Goal: Information Seeking & Learning: Learn about a topic

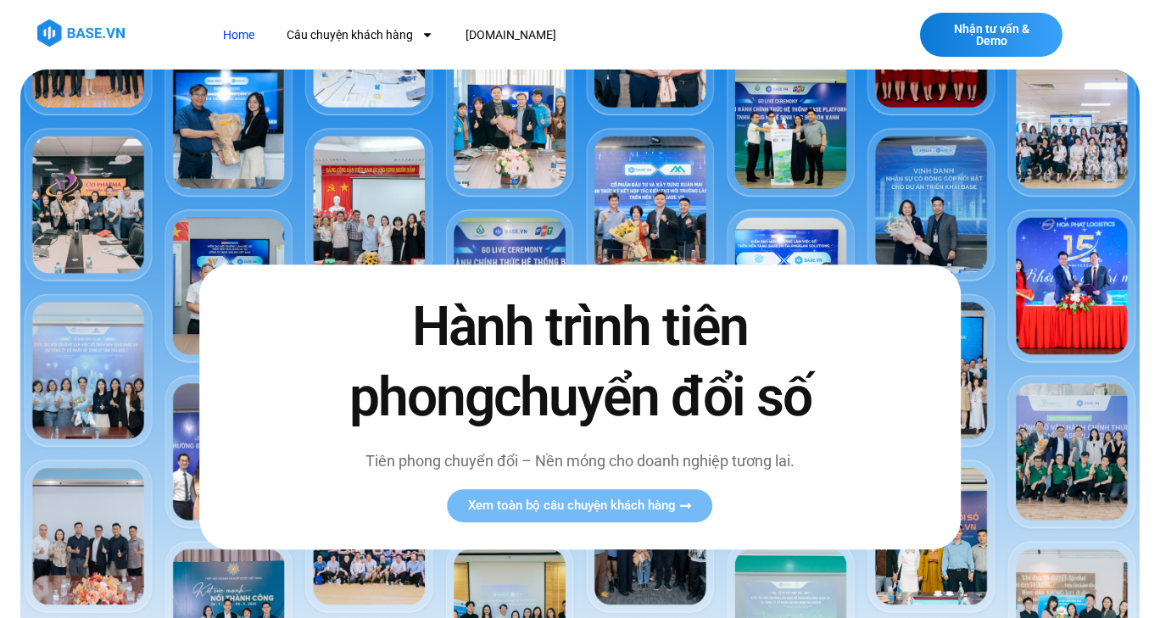
scroll to position [254, 0]
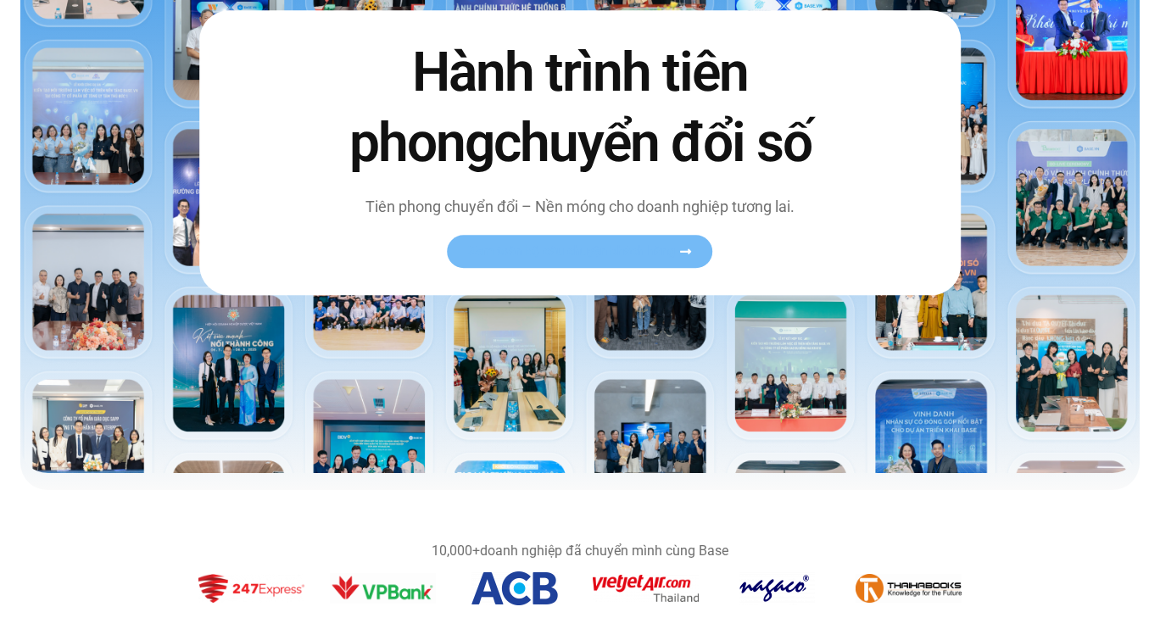
click at [600, 260] on link "Xem toàn bộ câu chuyện khách hàng" at bounding box center [580, 251] width 265 height 33
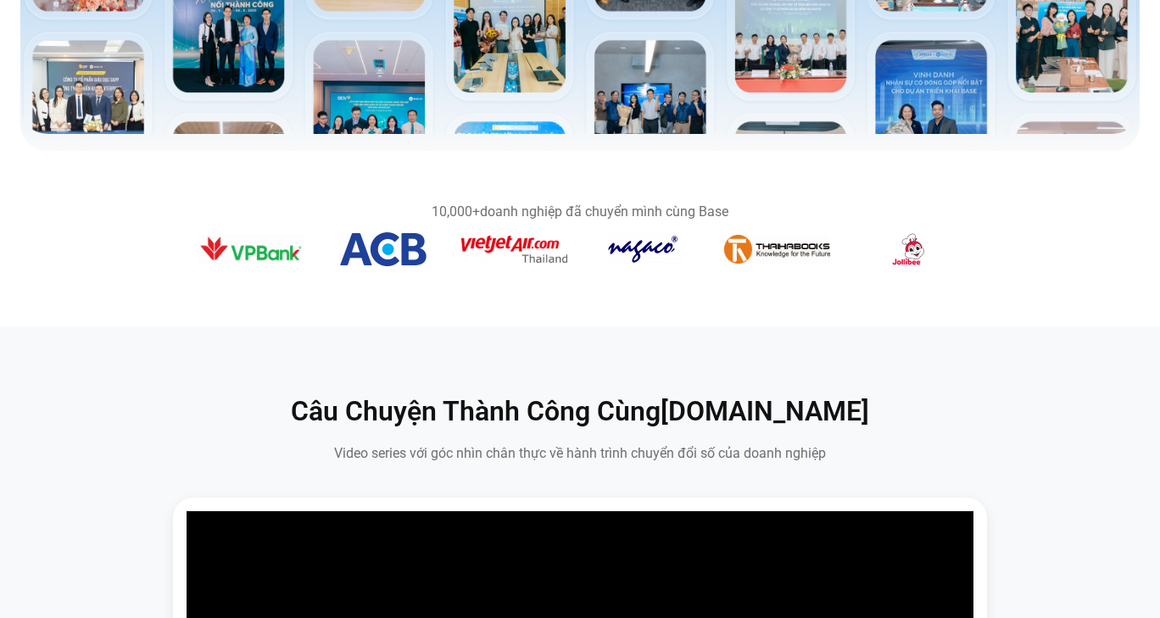
scroll to position [339, 0]
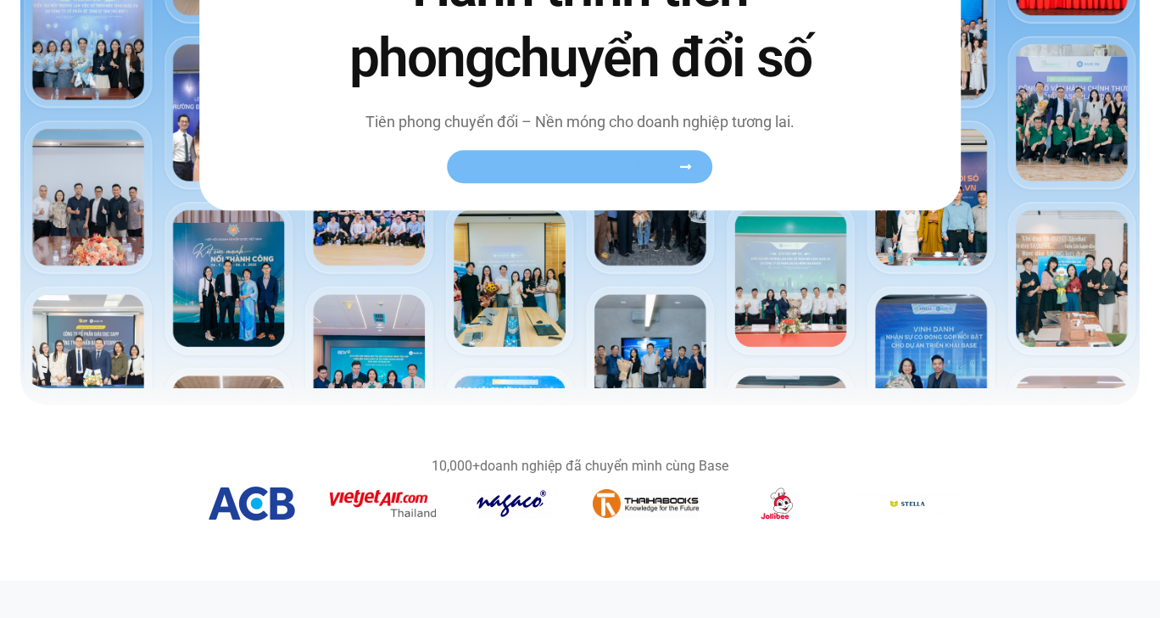
click at [686, 168] on icon at bounding box center [686, 166] width 13 height 13
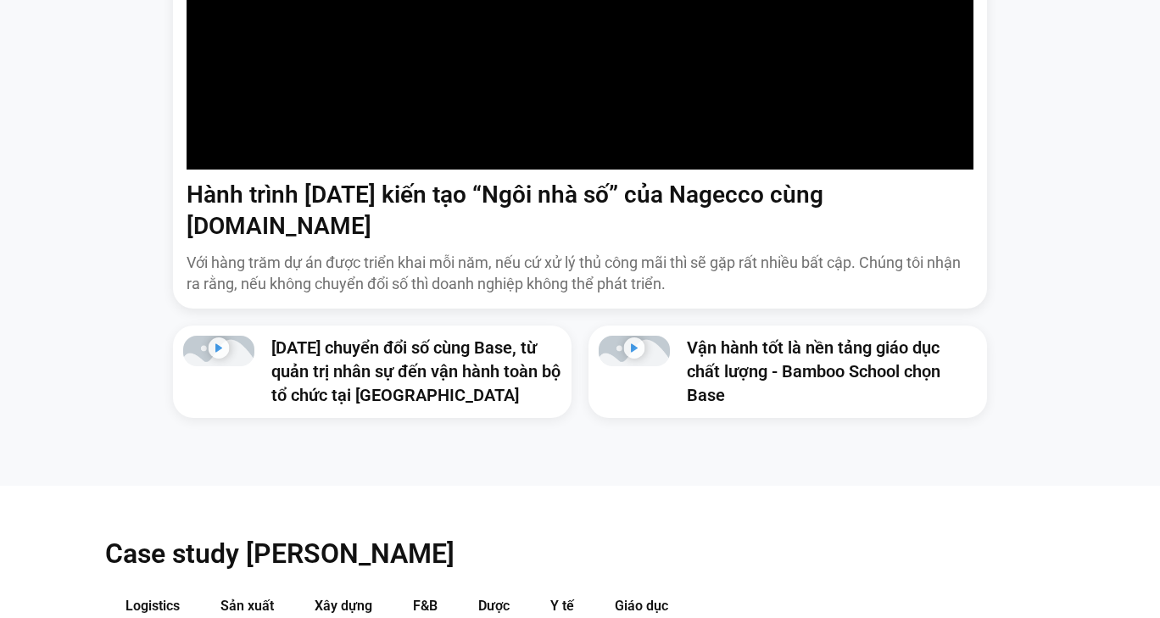
scroll to position [1441, 0]
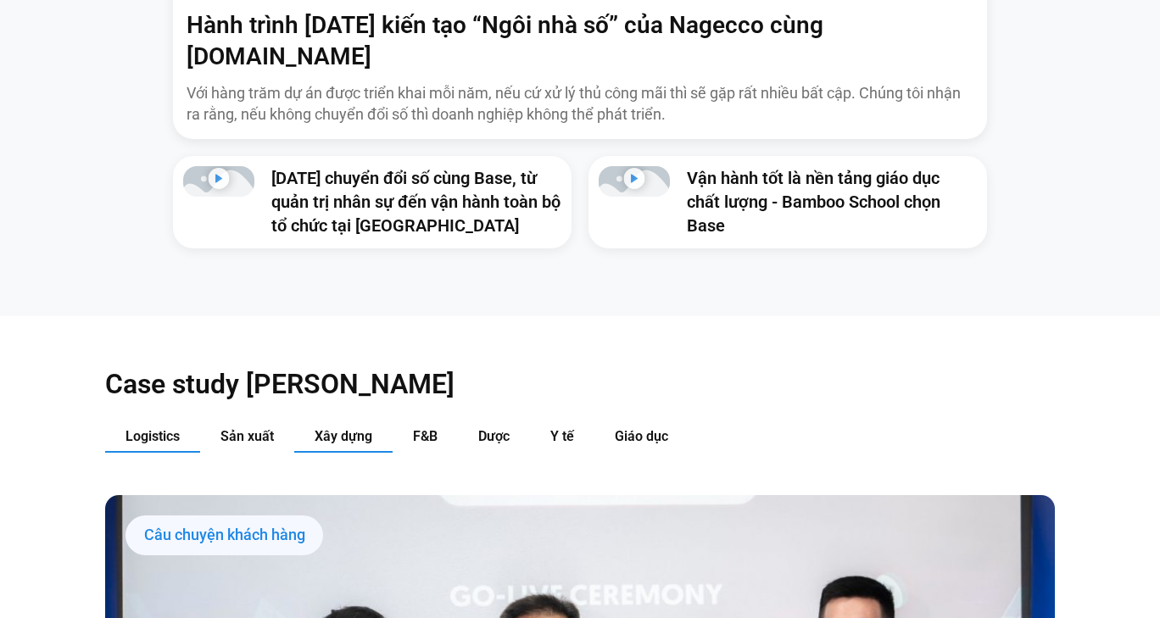
click at [336, 428] on span "Xây dựng" at bounding box center [344, 436] width 58 height 16
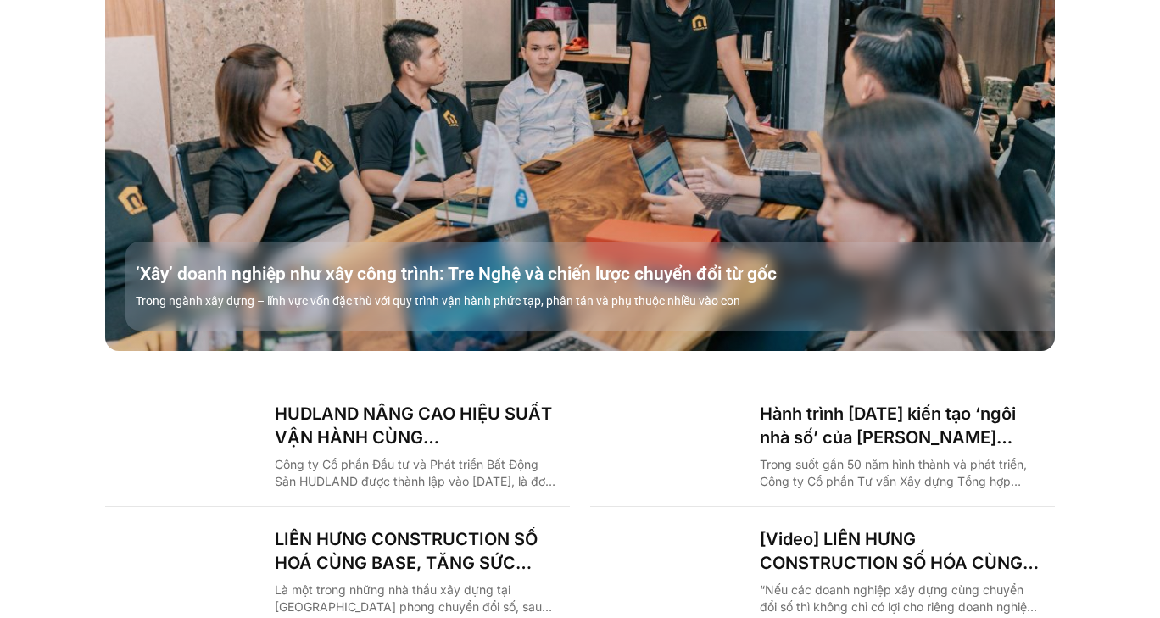
scroll to position [2204, 0]
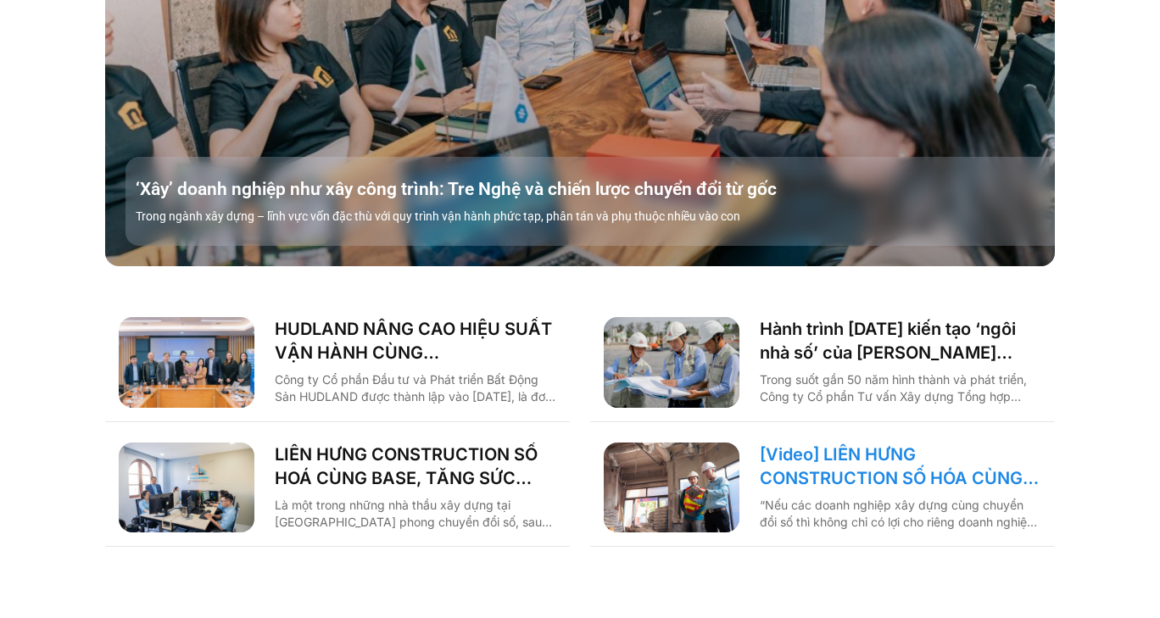
click at [856, 443] on link "[Video] LIÊN HƯNG CONSTRUCTION SỐ HÓA CÙNG BASE, TĂNG SỨC MẠNH NỘI TẠI KHAI PHÁ…" at bounding box center [900, 466] width 281 height 47
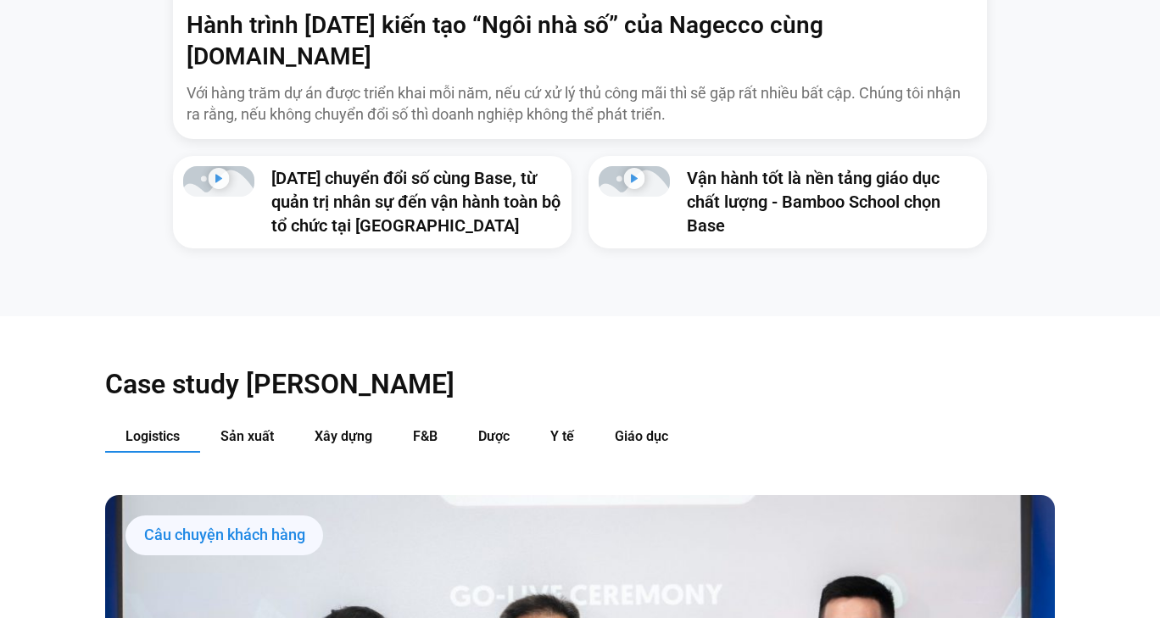
scroll to position [1526, 0]
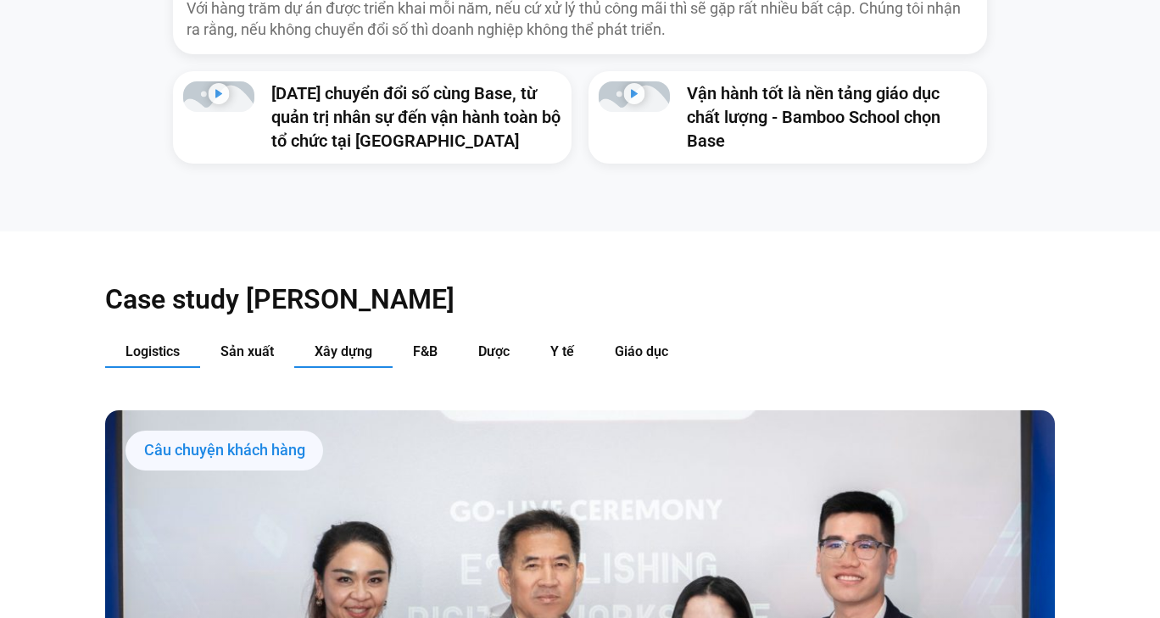
click at [329, 343] on span "Xây dựng" at bounding box center [344, 351] width 58 height 16
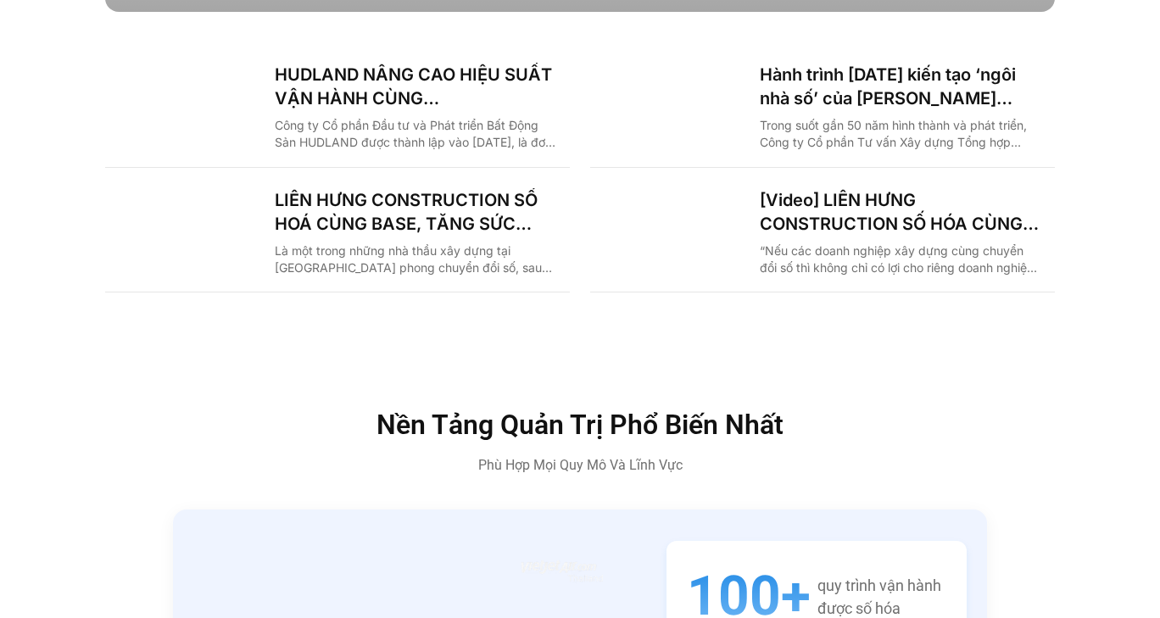
scroll to position [2374, 0]
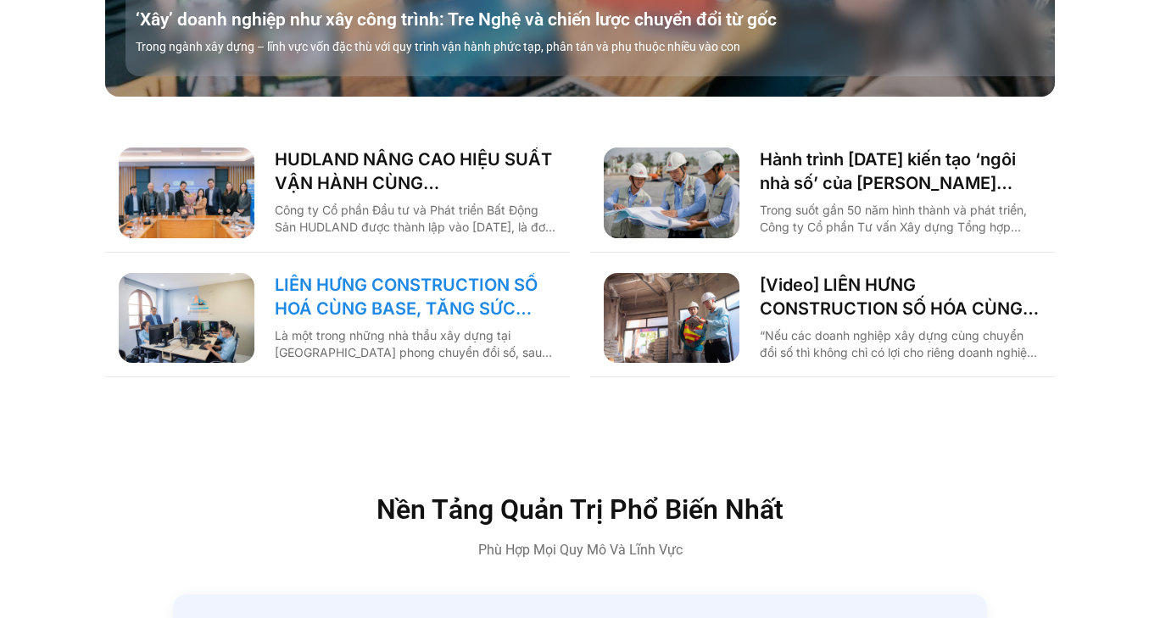
click at [495, 273] on link "LIÊN HƯNG CONSTRUCTION SỐ HOÁ CÙNG BASE, TĂNG SỨC MẠNH NỘI TẠI KHAI PHÁ THỊ TRƯ…" at bounding box center [415, 296] width 281 height 47
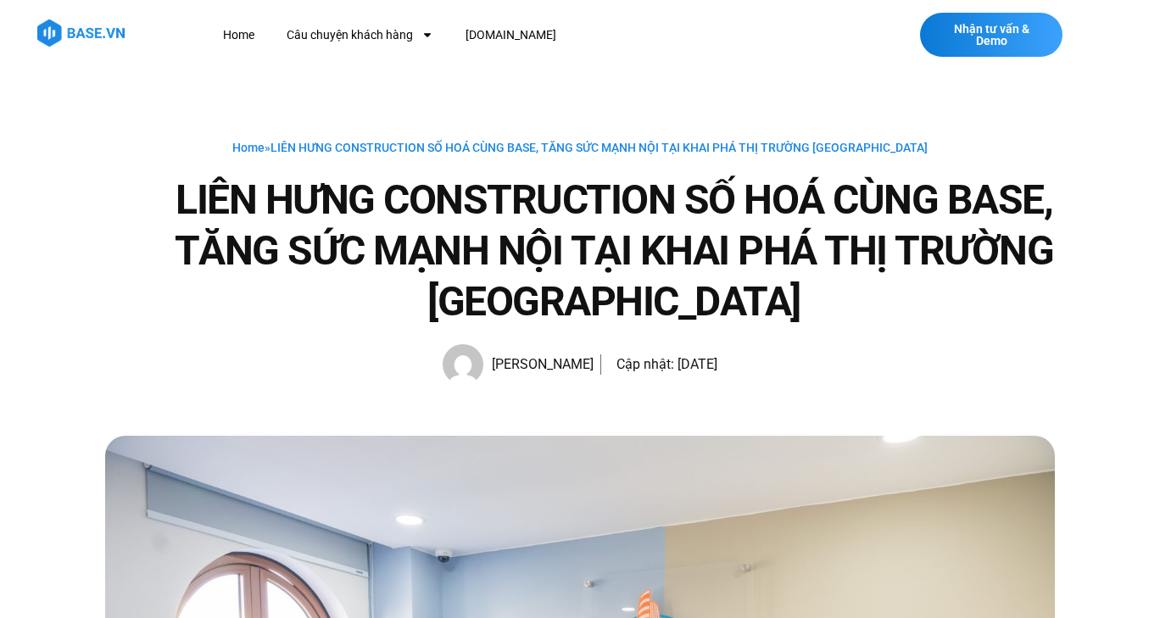
click at [671, 100] on div "Home » LIÊN HƯNG CONSTRUCTION SỐ HOÁ CÙNG BASE, TĂNG SỨC MẠNH NỘI TẠI KHAI PHÁ …" at bounding box center [580, 253] width 950 height 366
